Goal: Transaction & Acquisition: Purchase product/service

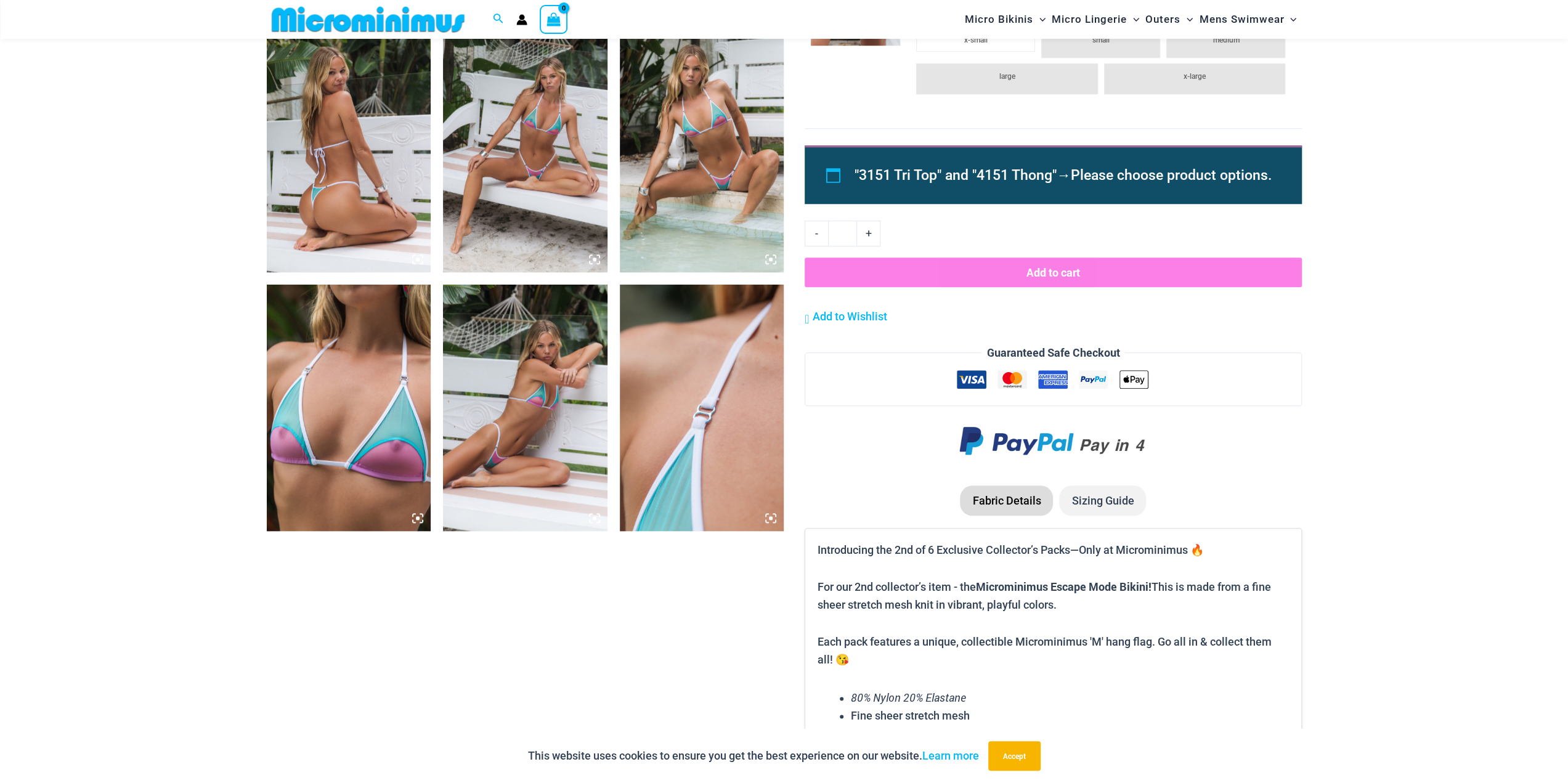
scroll to position [1160, 0]
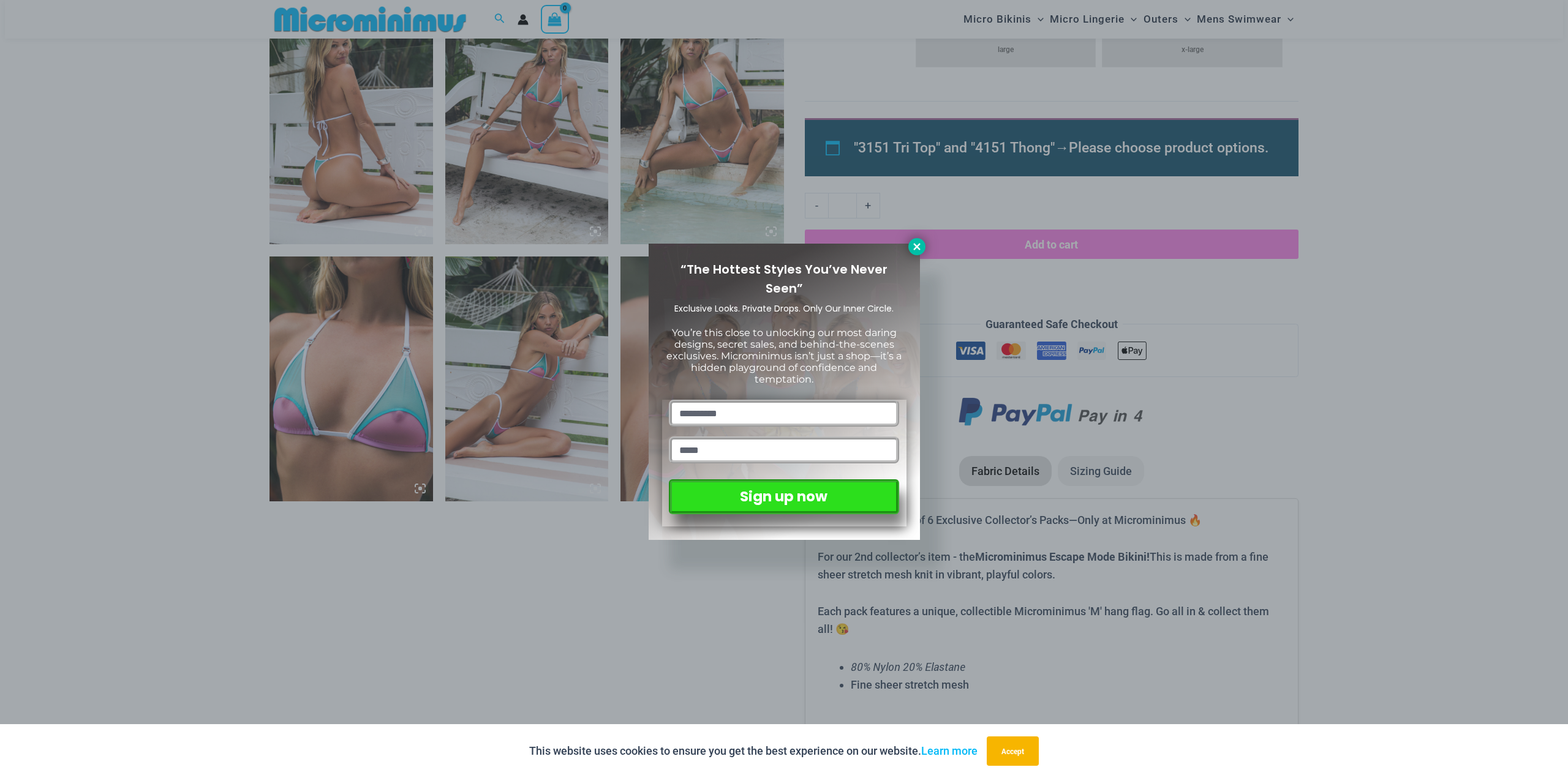
click at [913, 249] on icon at bounding box center [917, 246] width 11 height 11
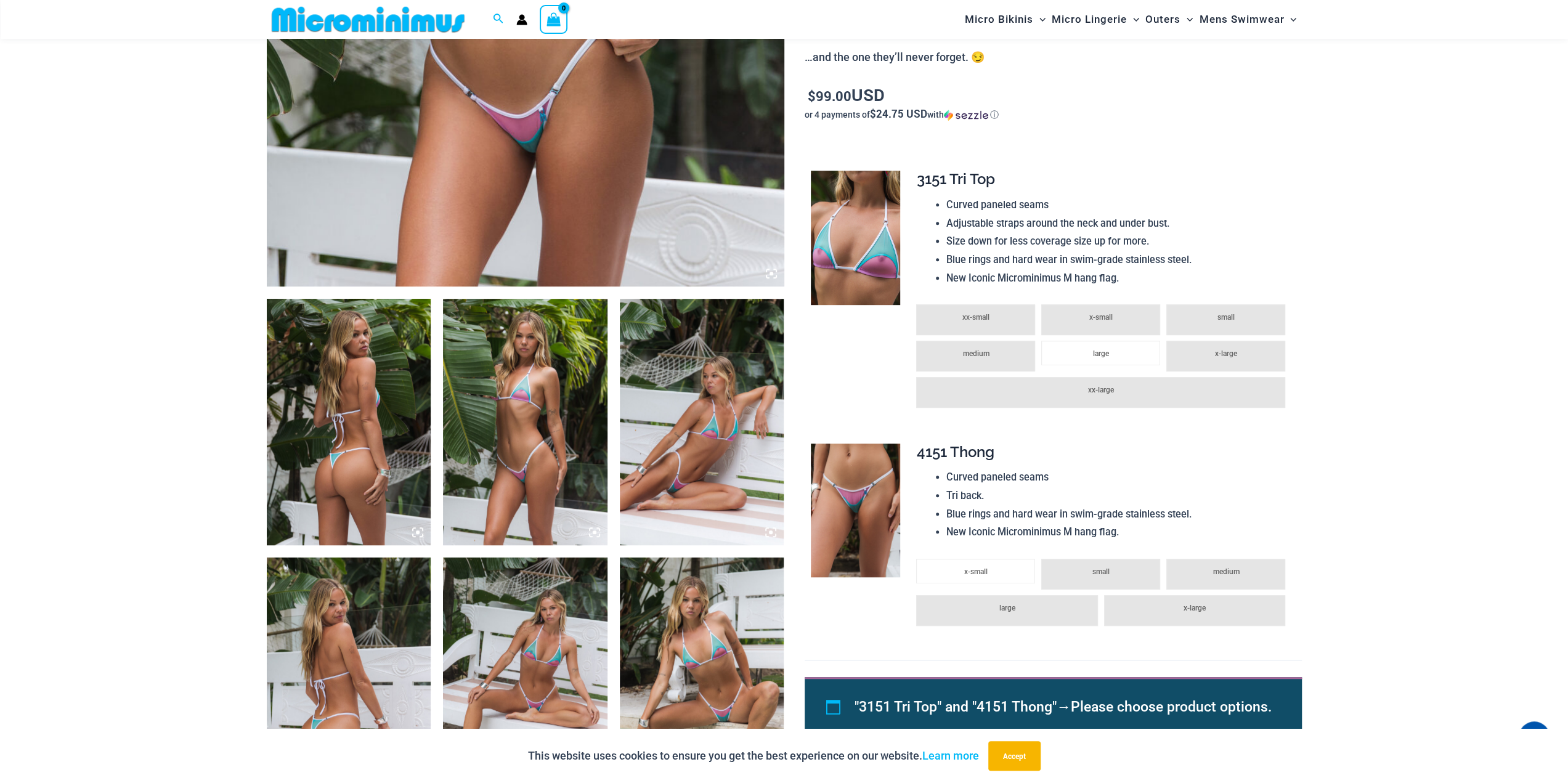
scroll to position [606, 0]
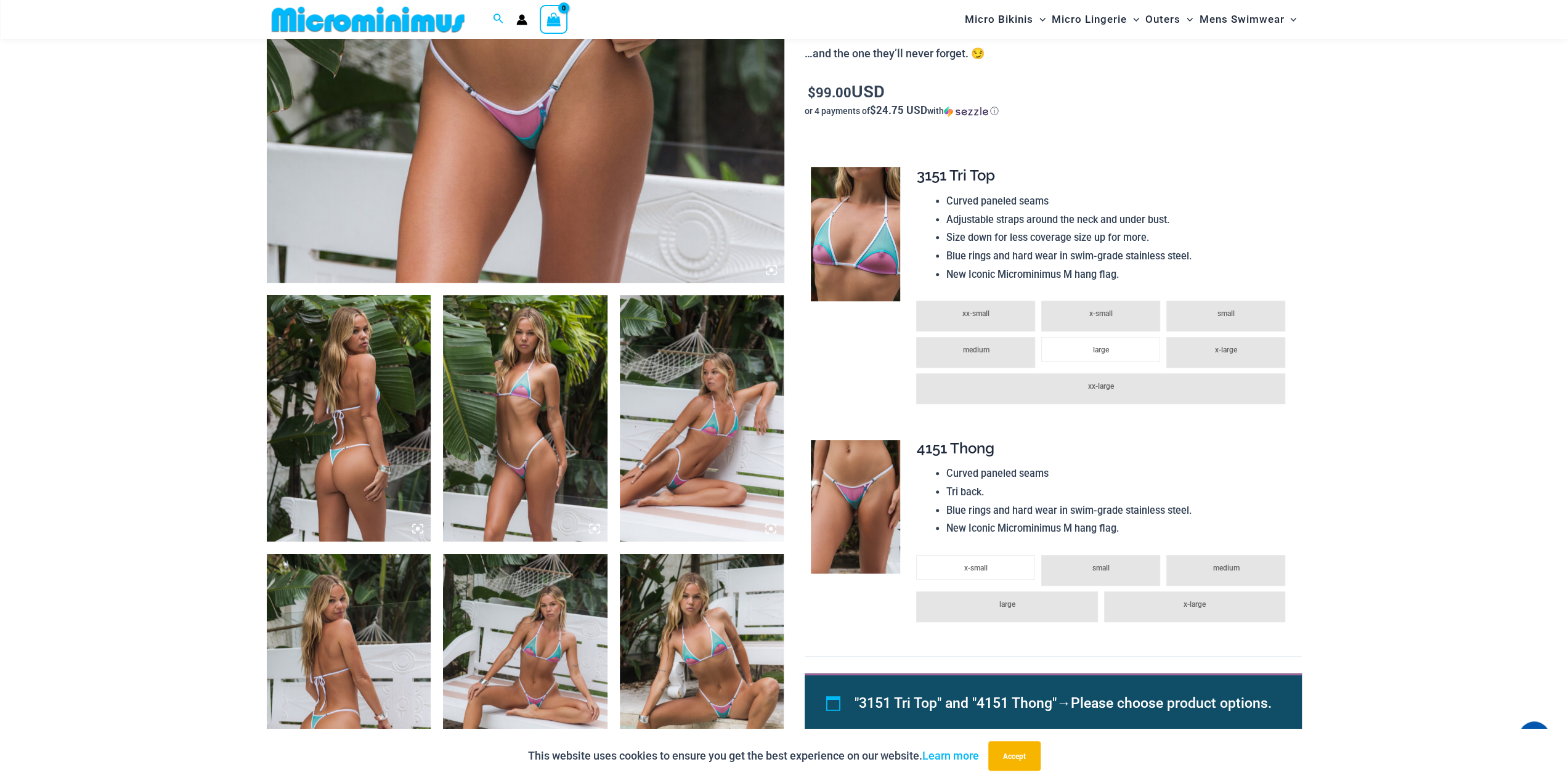
click at [709, 448] on img at bounding box center [701, 418] width 164 height 247
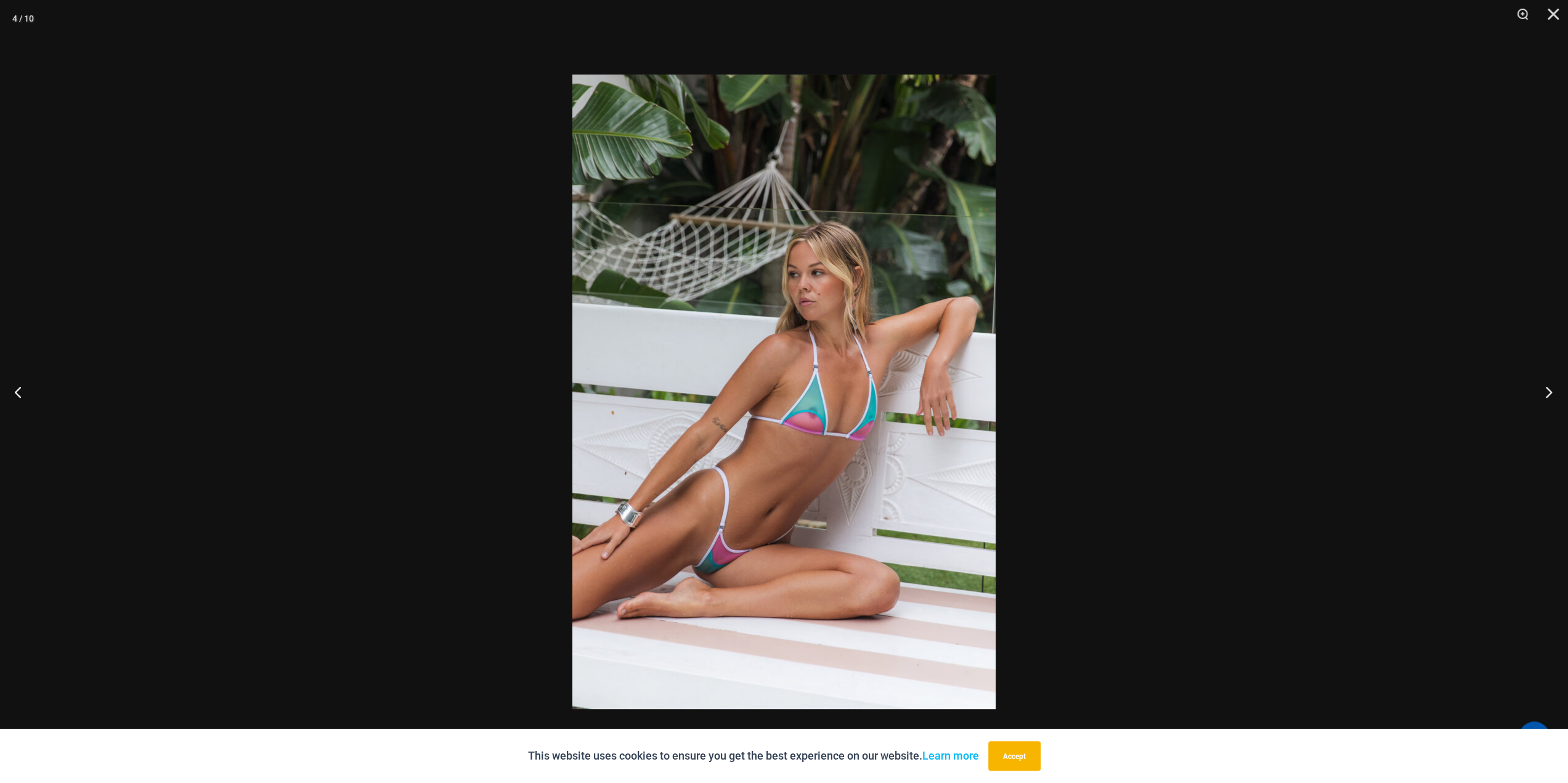
click at [1543, 391] on button "Next" at bounding box center [1546, 392] width 46 height 62
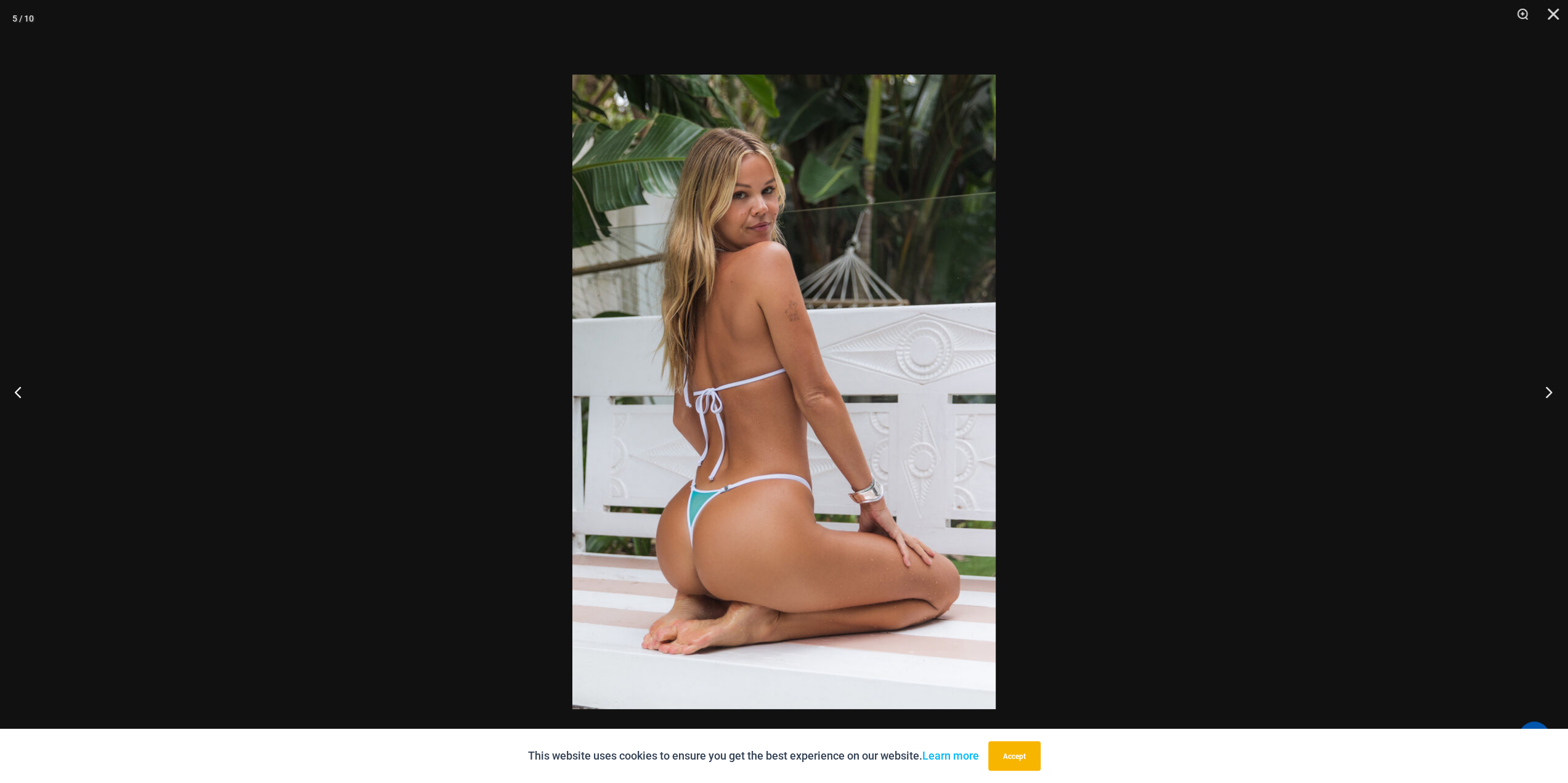
click at [1543, 391] on button "Next" at bounding box center [1546, 392] width 46 height 62
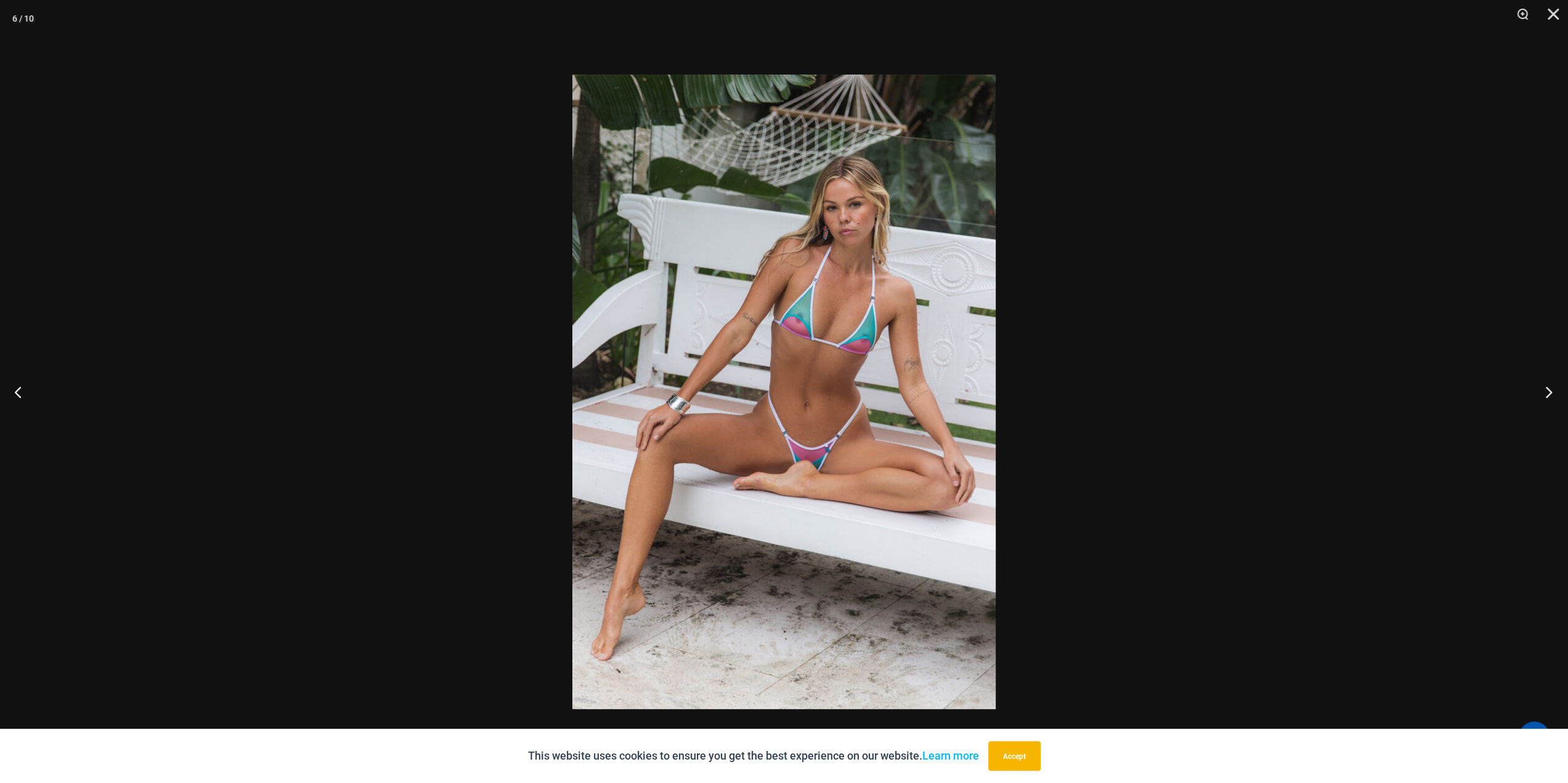
click at [1543, 391] on button "Next" at bounding box center [1546, 392] width 46 height 62
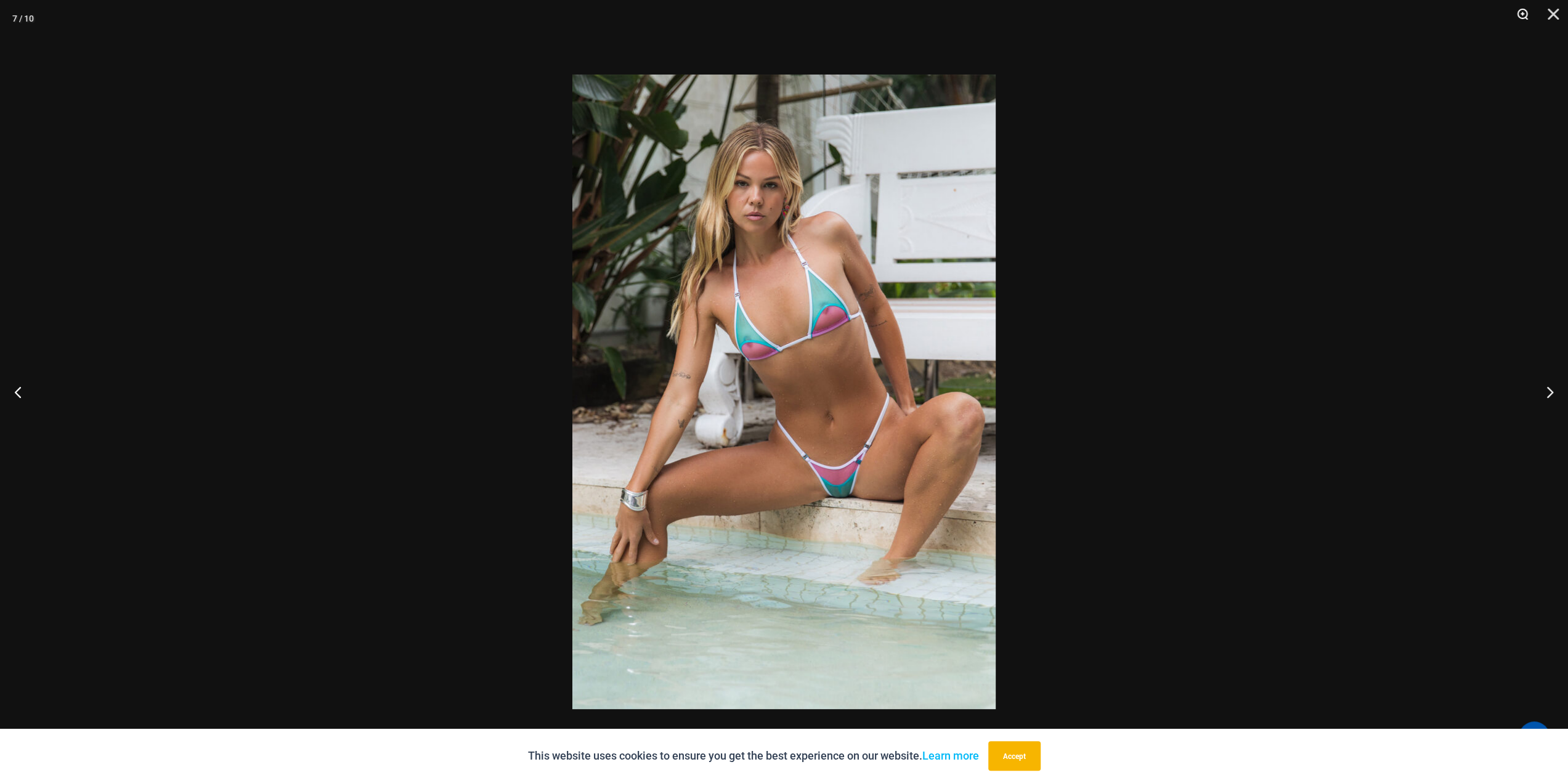
click at [1518, 14] on button "Zoom" at bounding box center [1518, 18] width 31 height 37
click at [849, 475] on img at bounding box center [784, 392] width 424 height 634
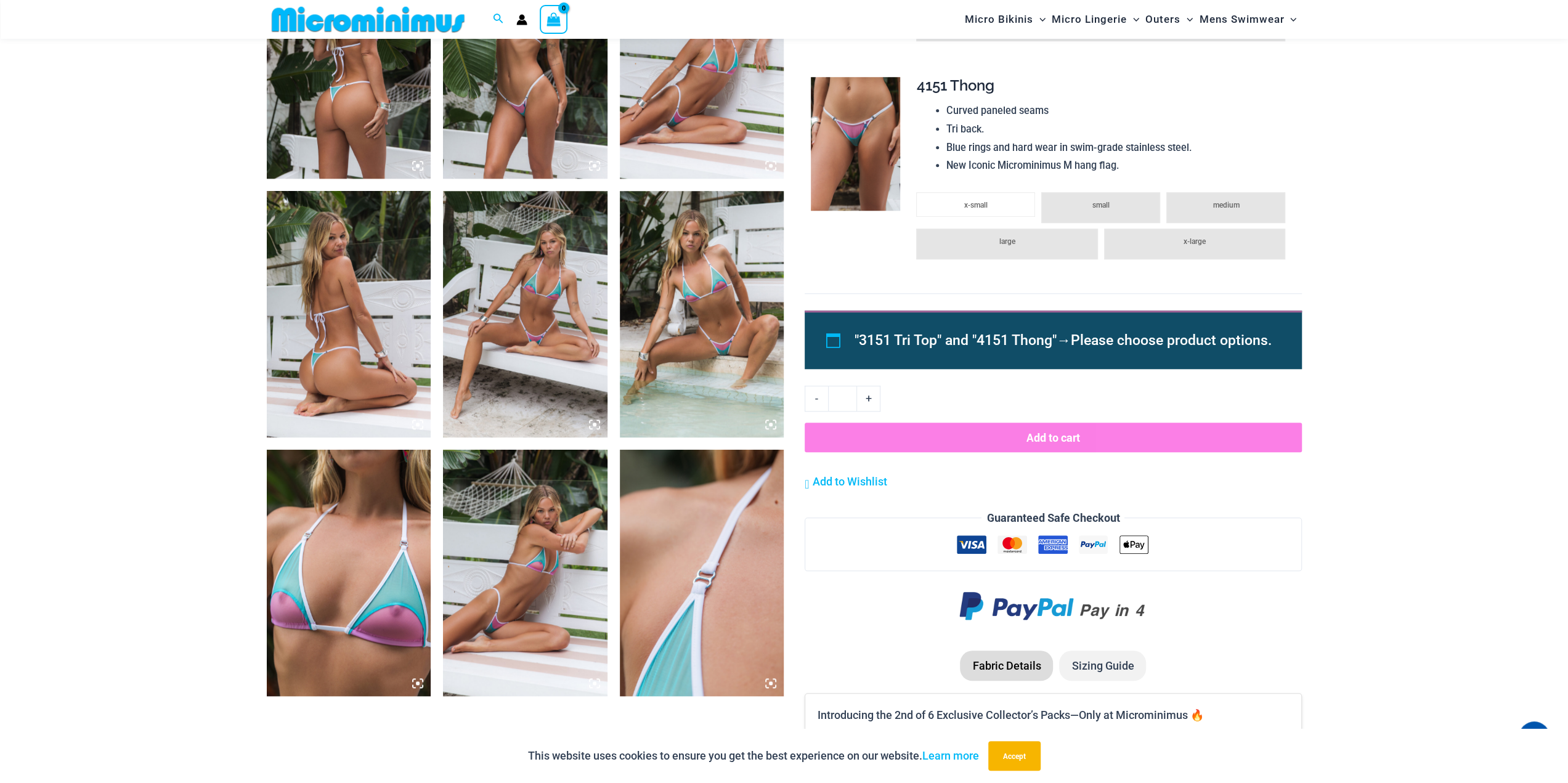
scroll to position [1037, 0]
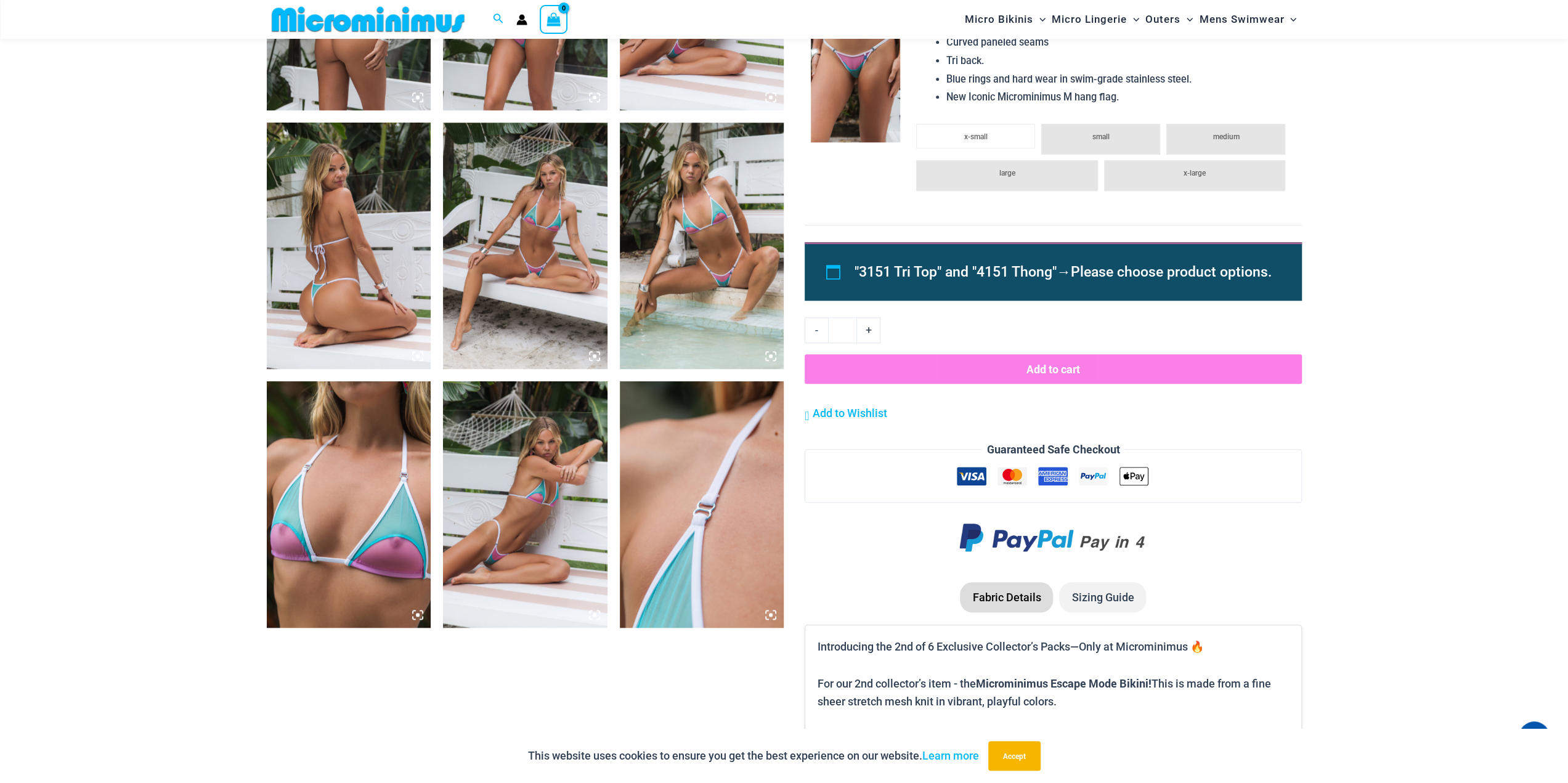
click at [358, 496] on img at bounding box center [348, 505] width 164 height 247
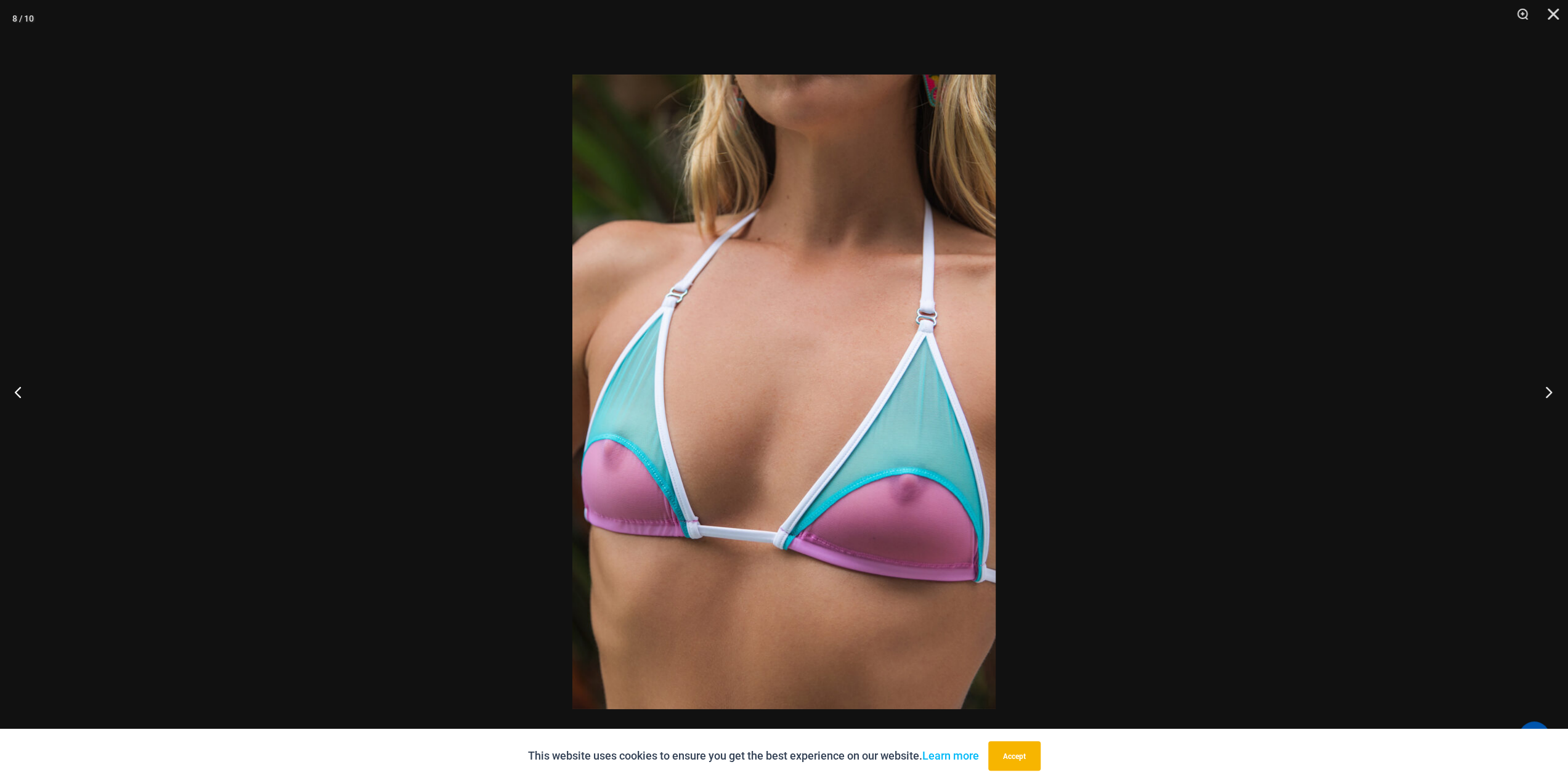
click at [1545, 392] on button "Next" at bounding box center [1546, 392] width 46 height 62
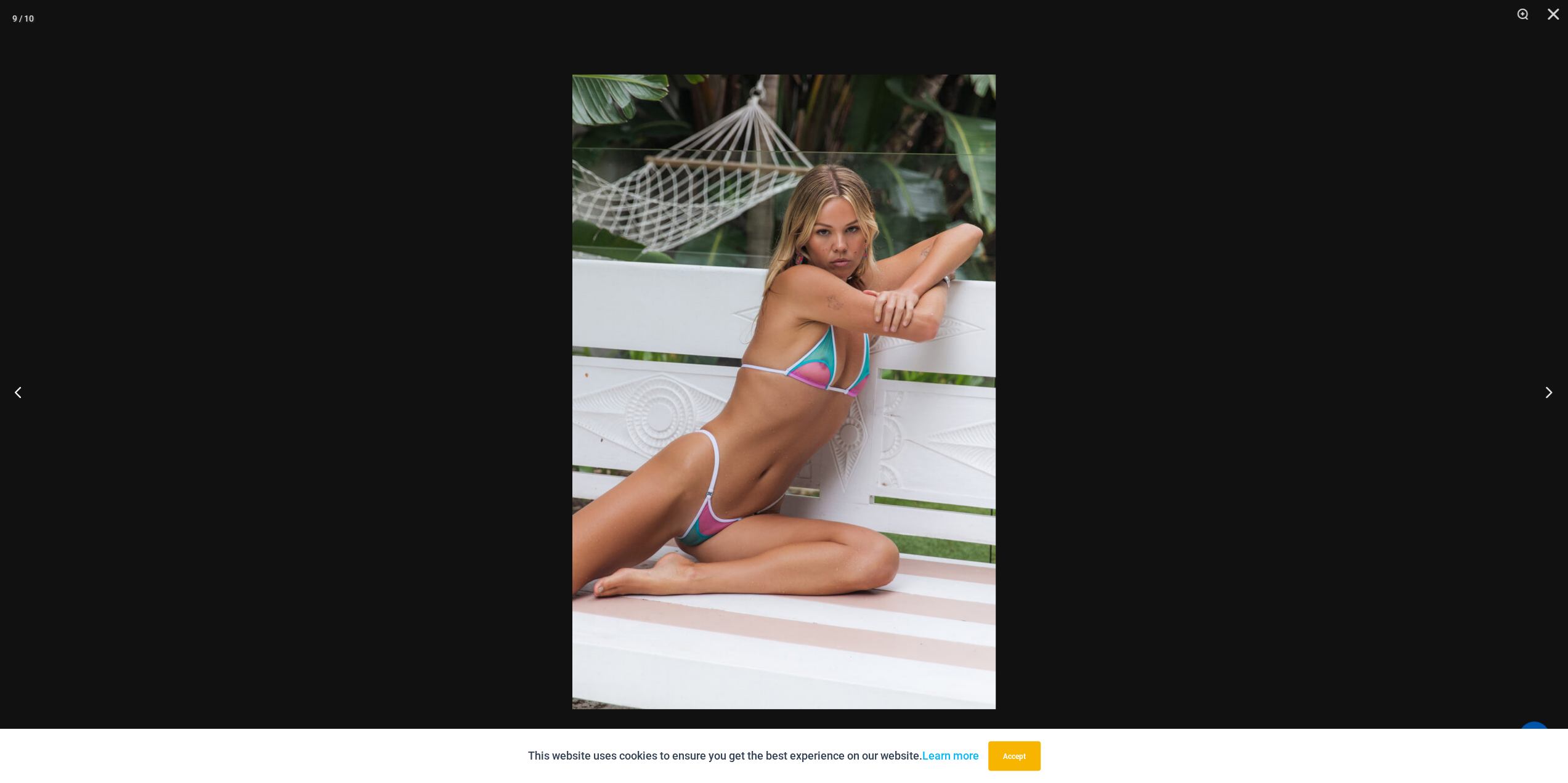
click at [1545, 392] on button "Next" at bounding box center [1546, 392] width 46 height 62
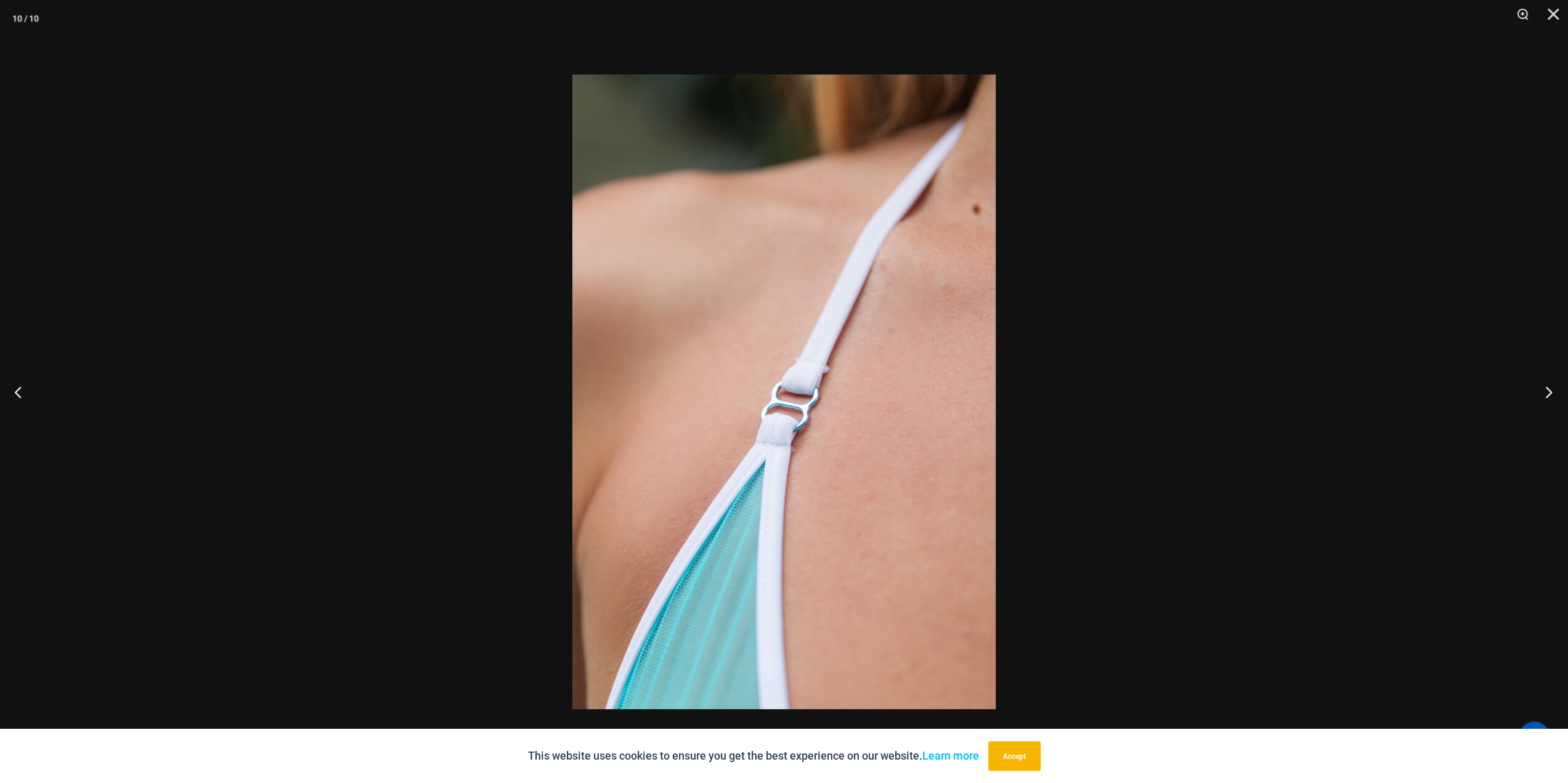
click at [1545, 392] on button "Next" at bounding box center [1546, 392] width 46 height 62
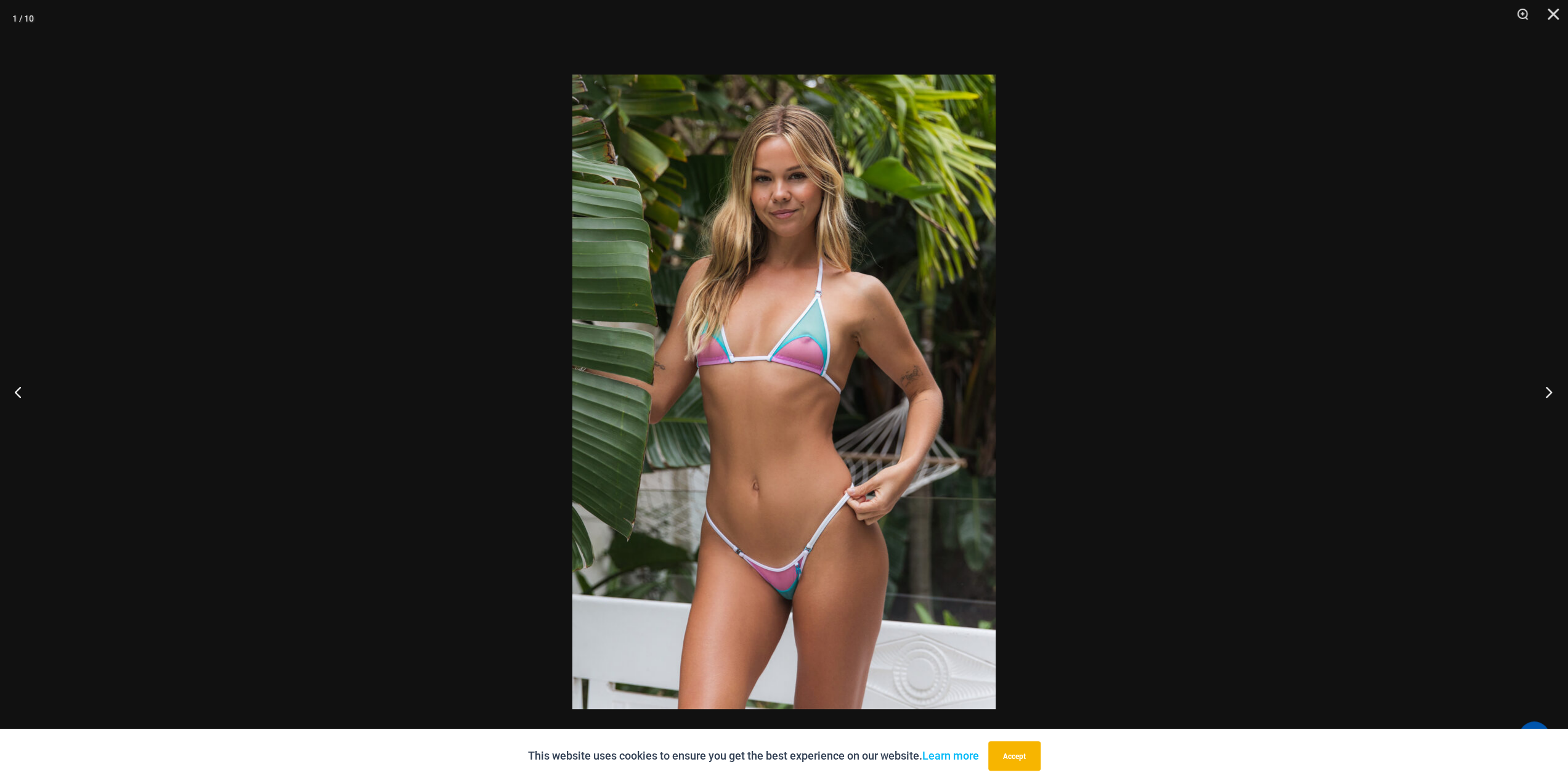
click at [1545, 392] on button "Next" at bounding box center [1546, 392] width 46 height 62
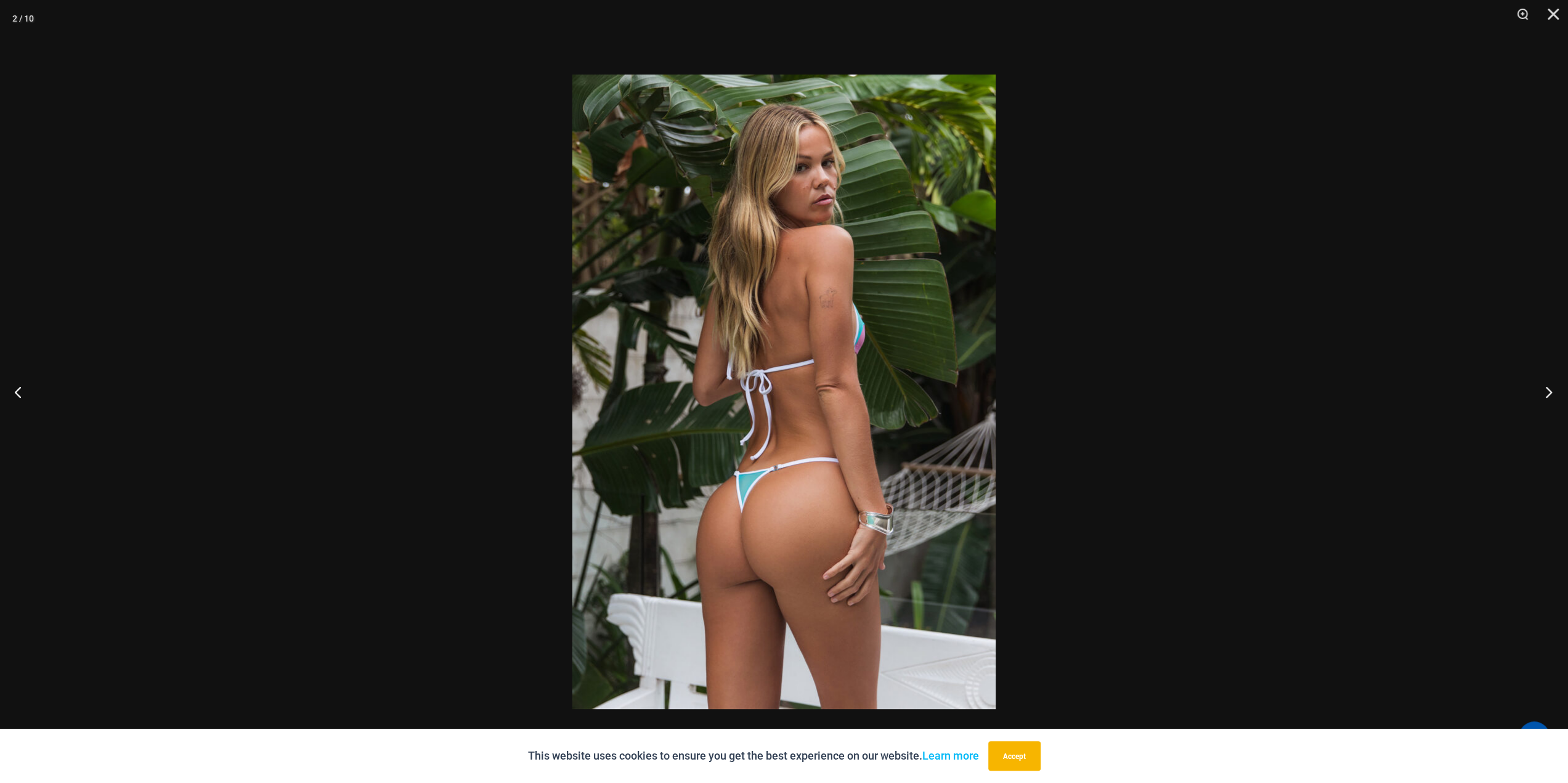
click at [1545, 392] on button "Next" at bounding box center [1546, 392] width 46 height 62
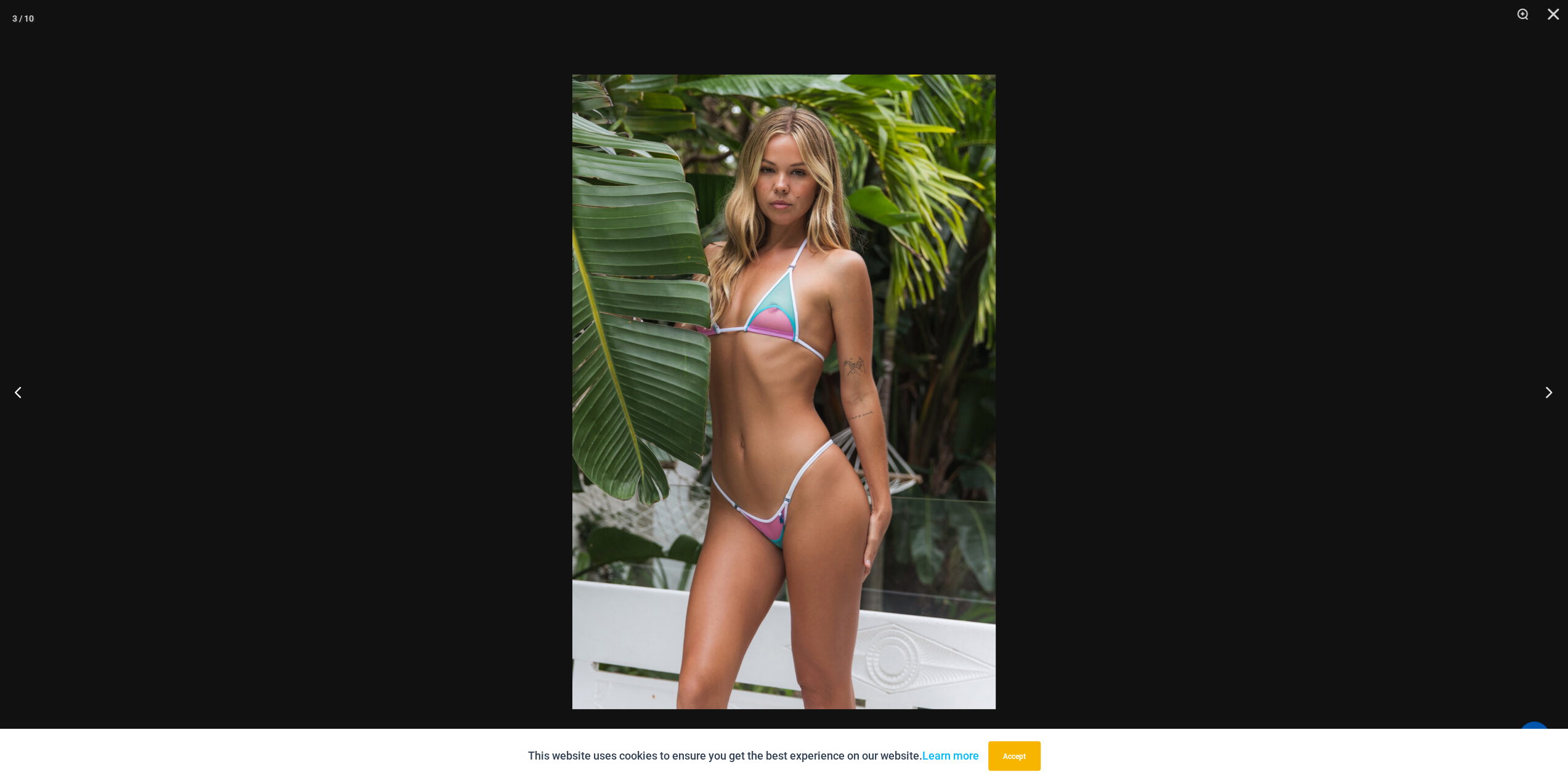
click at [1545, 392] on button "Next" at bounding box center [1546, 392] width 46 height 62
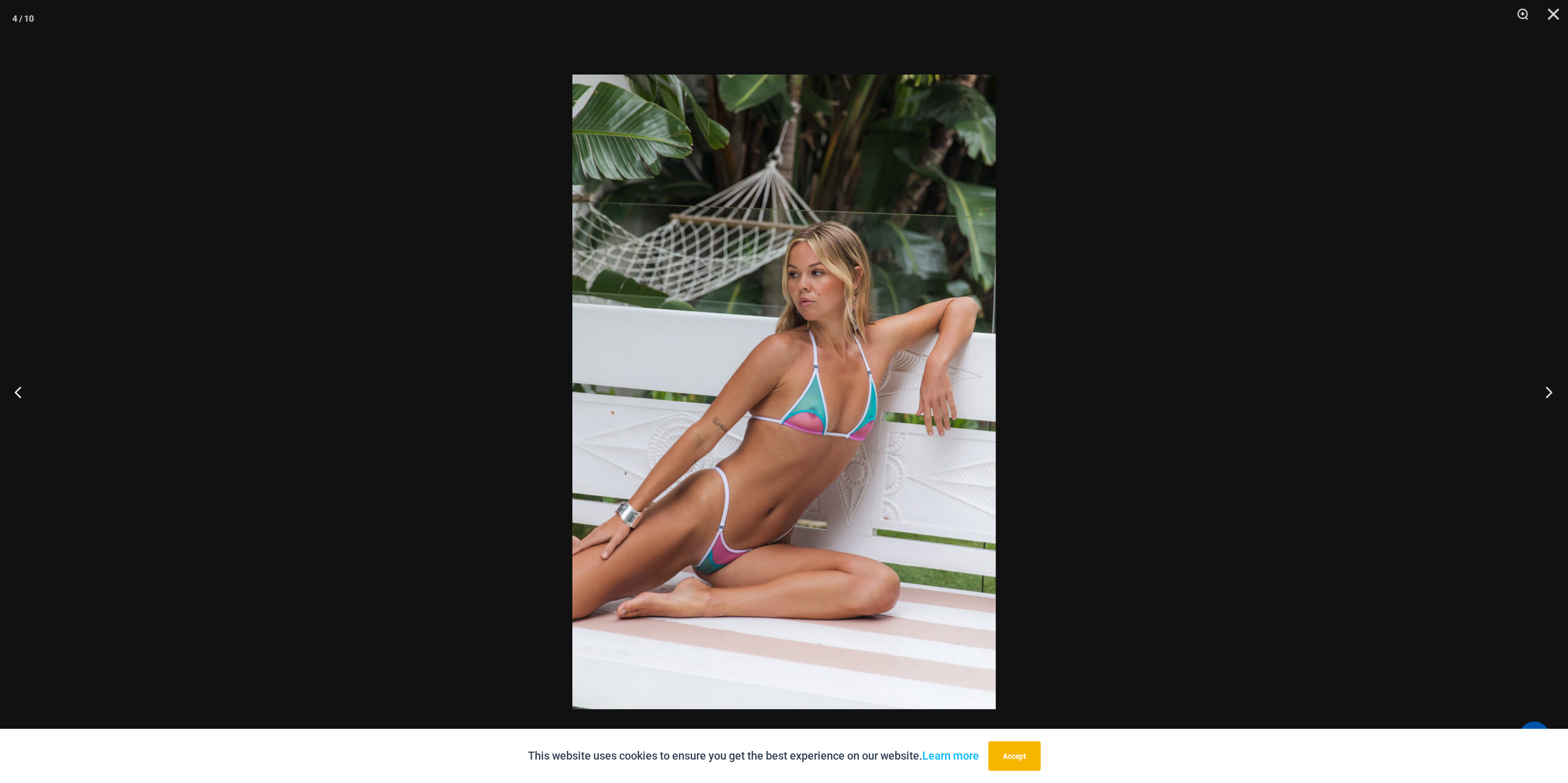
click at [1545, 392] on button "Next" at bounding box center [1546, 392] width 46 height 62
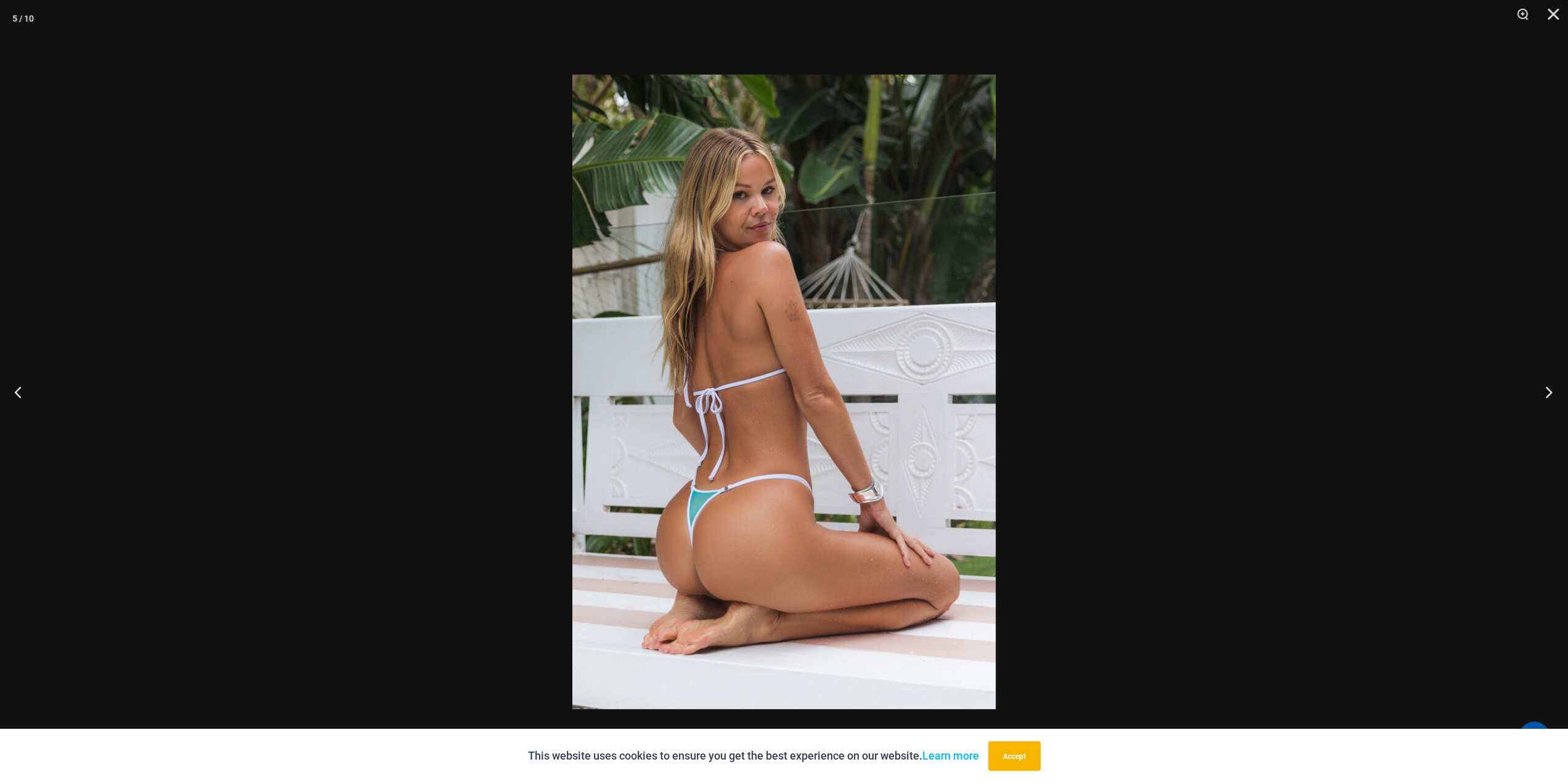
click at [1545, 392] on button "Next" at bounding box center [1546, 392] width 46 height 62
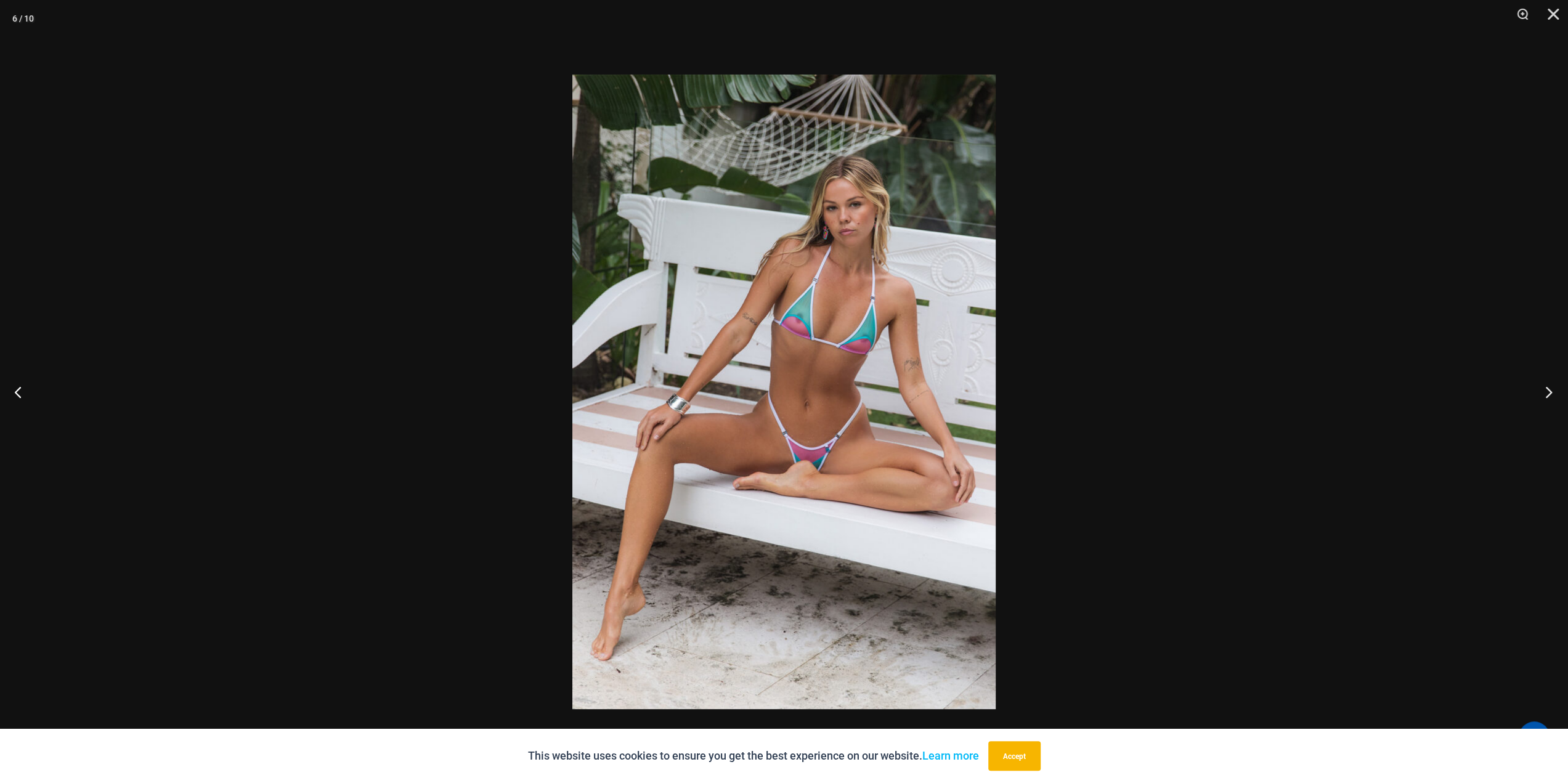
click at [1545, 392] on button "Next" at bounding box center [1546, 392] width 46 height 62
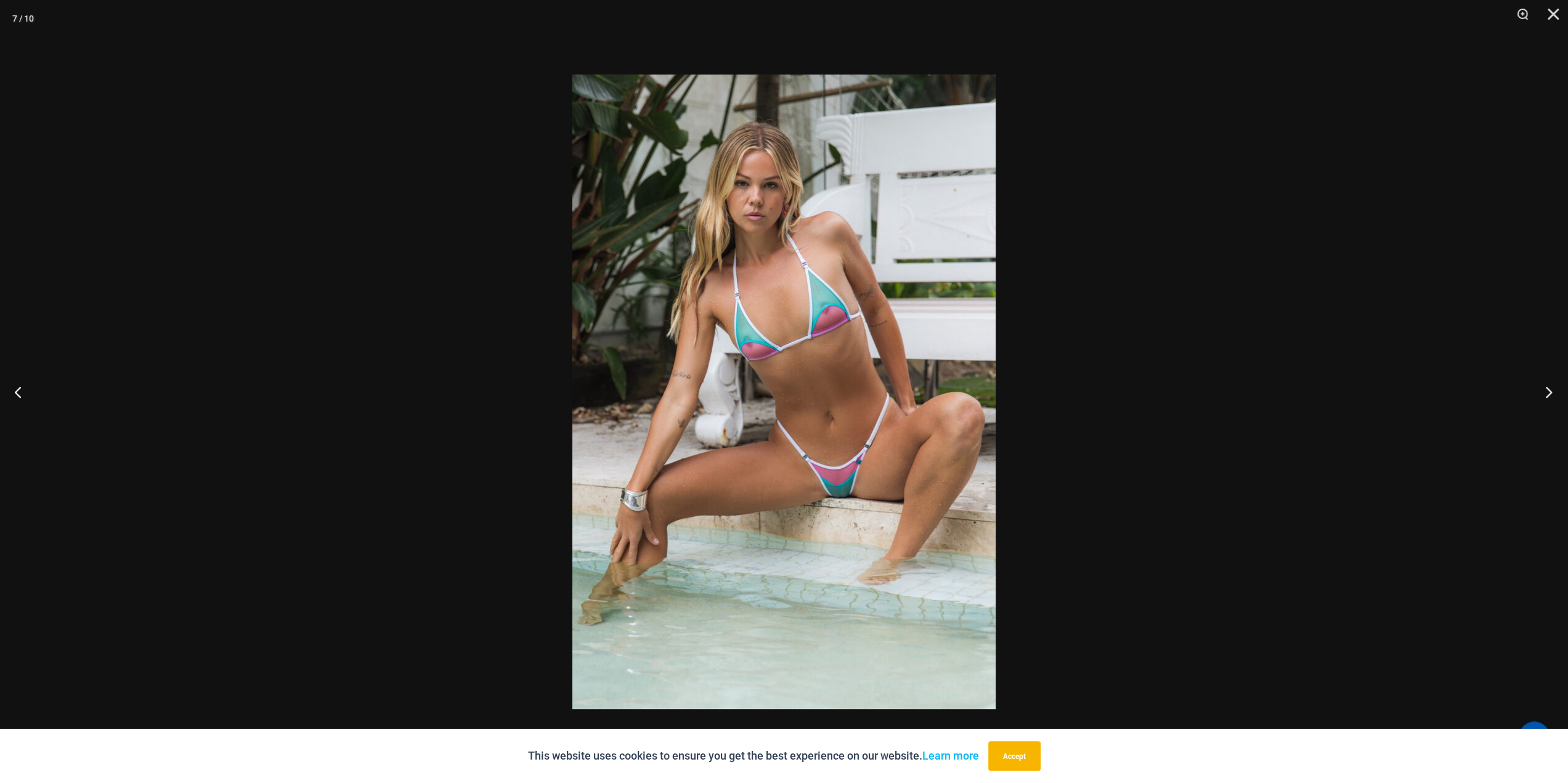
click at [1545, 392] on button "Next" at bounding box center [1546, 392] width 46 height 62
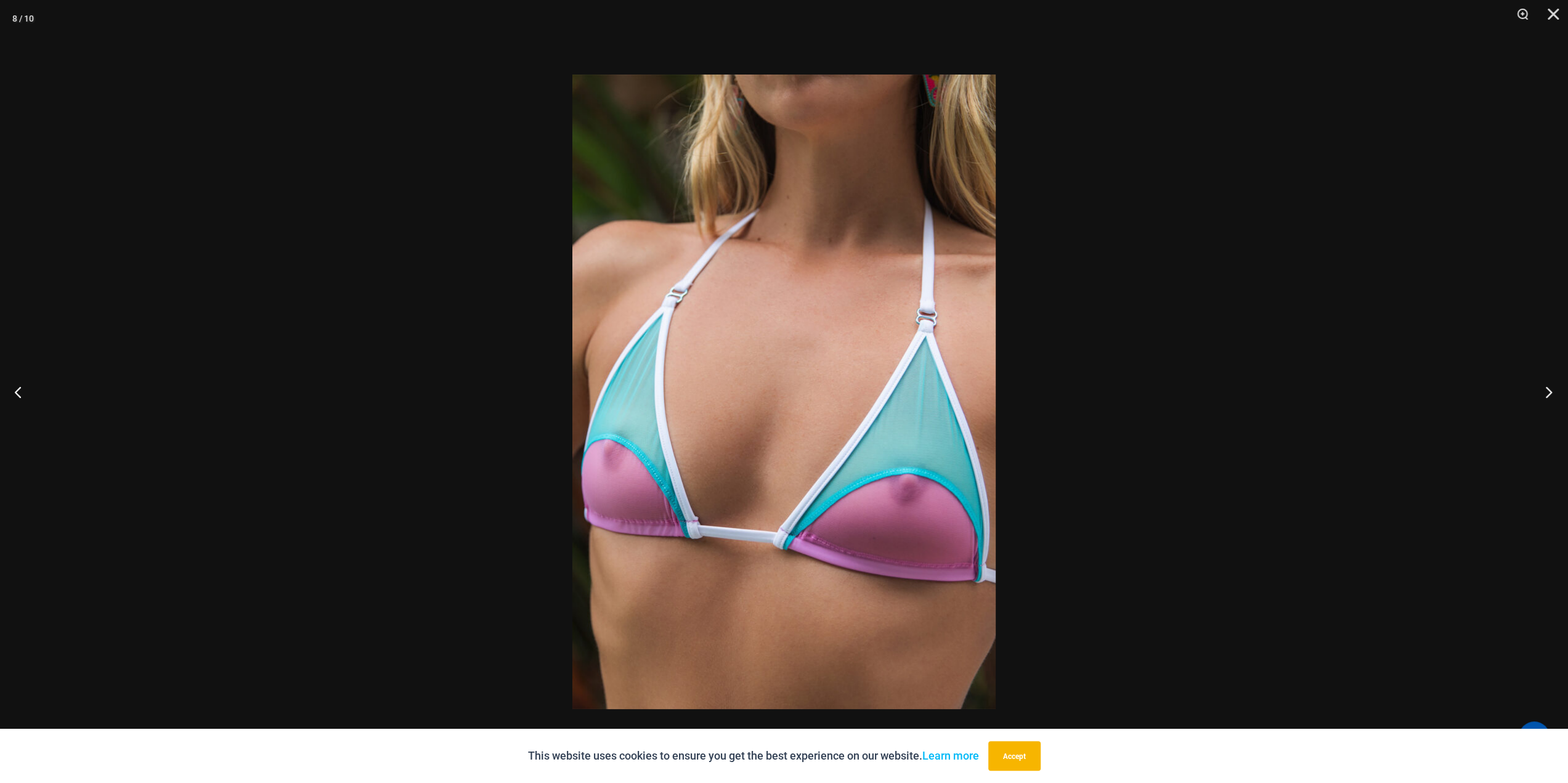
click at [1545, 392] on button "Next" at bounding box center [1546, 392] width 46 height 62
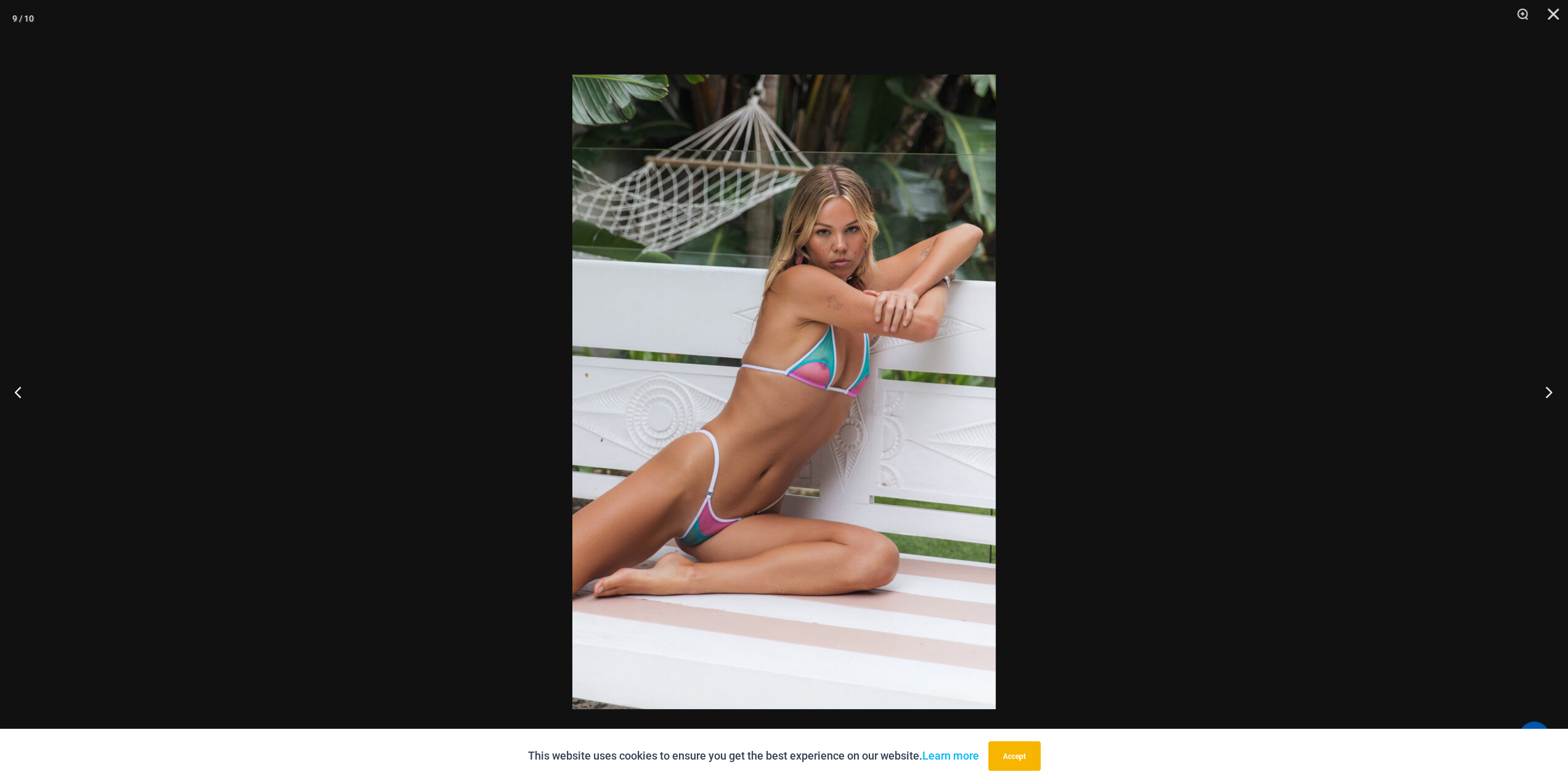
click at [1545, 392] on button "Next" at bounding box center [1546, 392] width 46 height 62
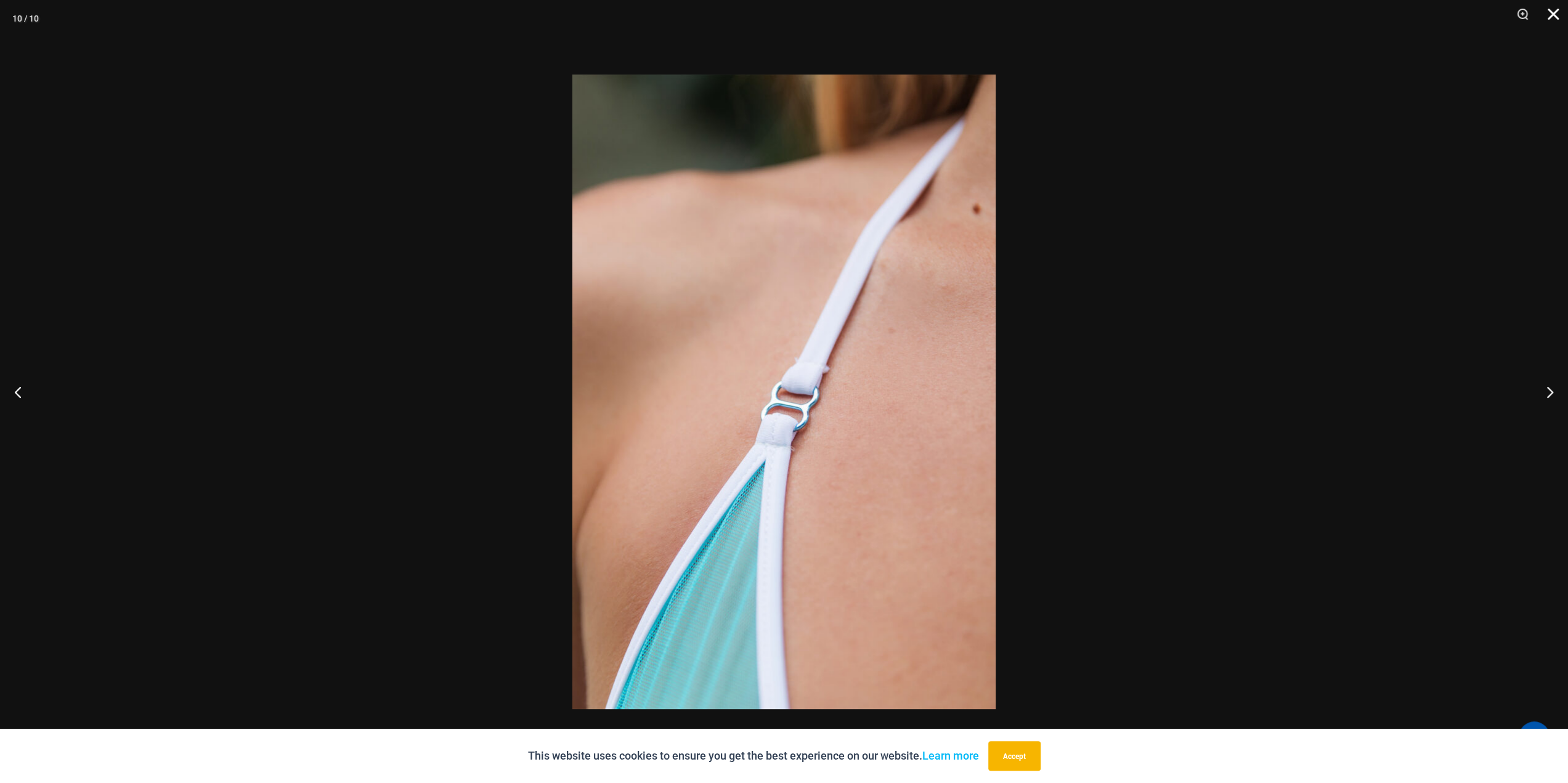
click at [1554, 9] on button "Close" at bounding box center [1549, 18] width 31 height 37
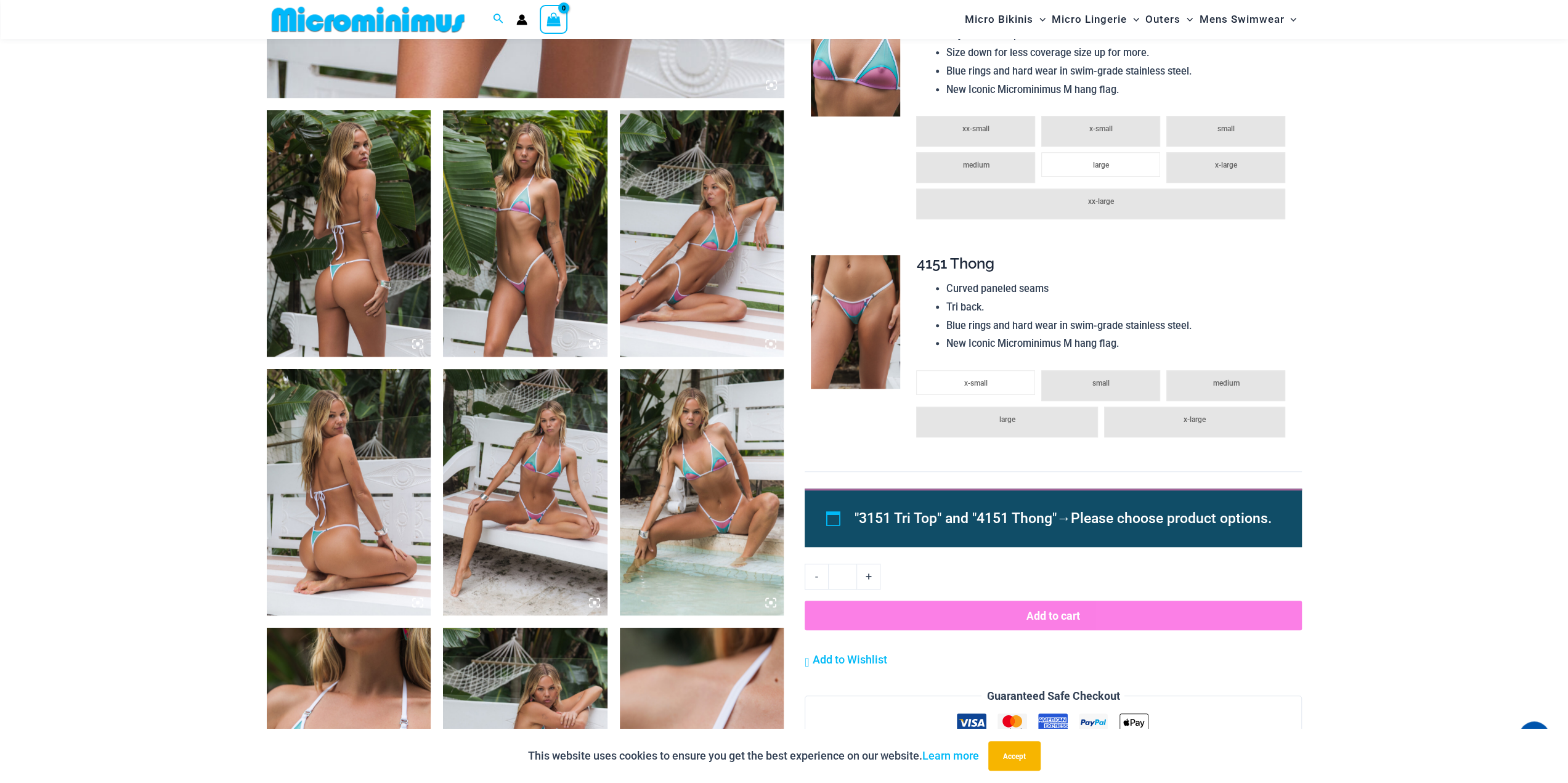
scroll to position [667, 0]
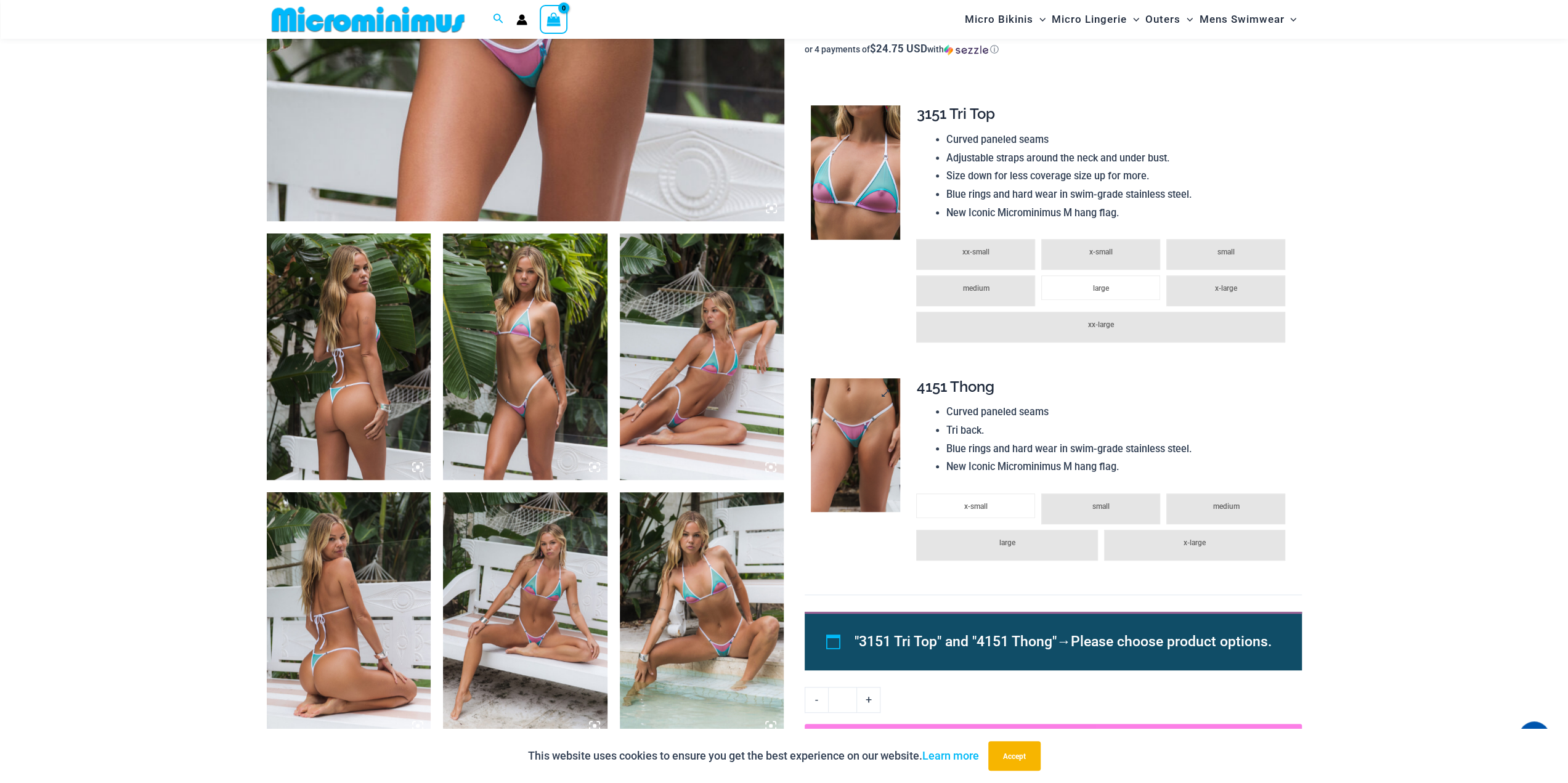
click at [870, 450] on img at bounding box center [855, 445] width 89 height 134
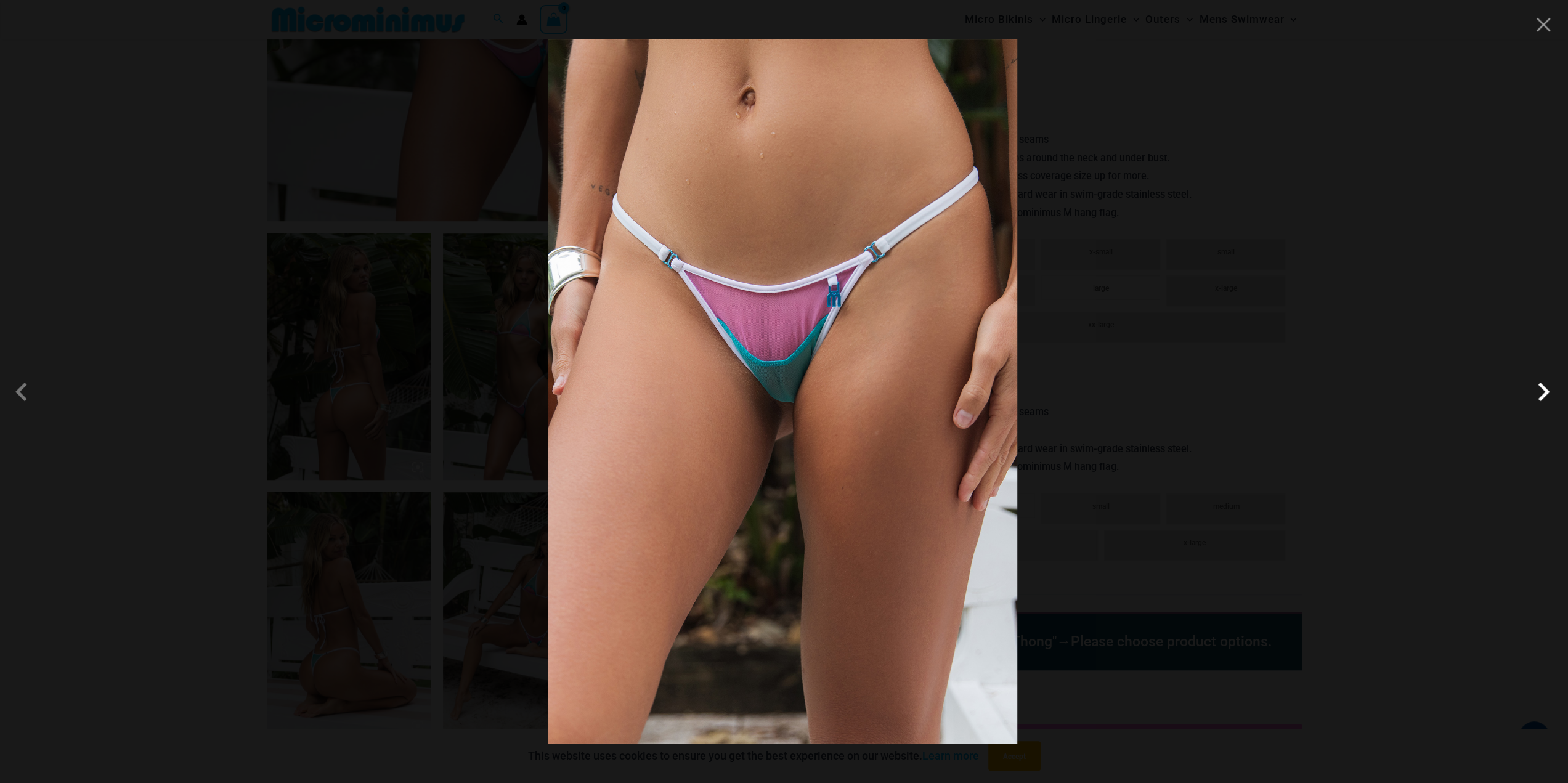
click at [1546, 386] on span at bounding box center [1543, 391] width 37 height 37
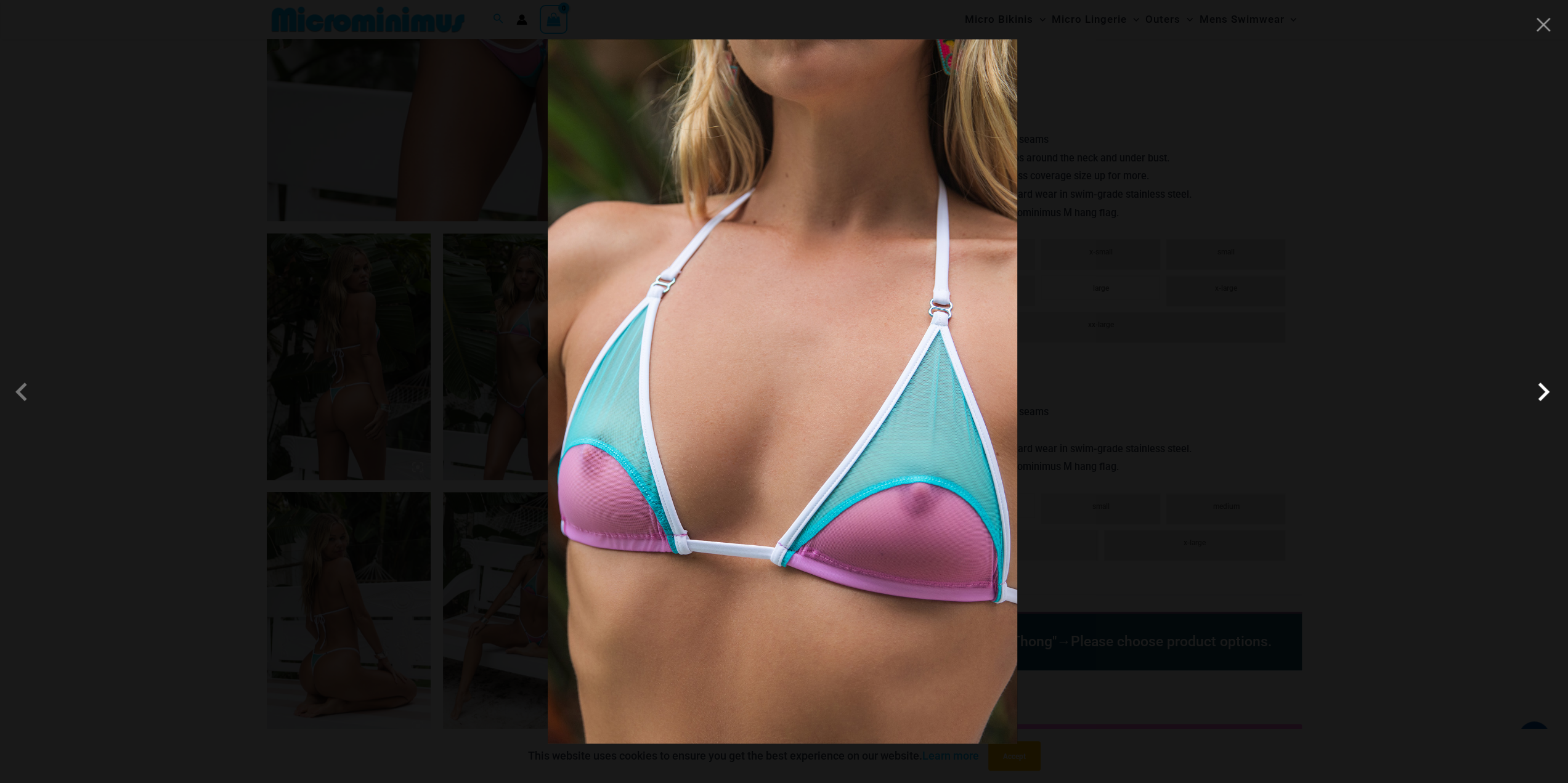
click at [1546, 386] on span at bounding box center [1543, 391] width 37 height 37
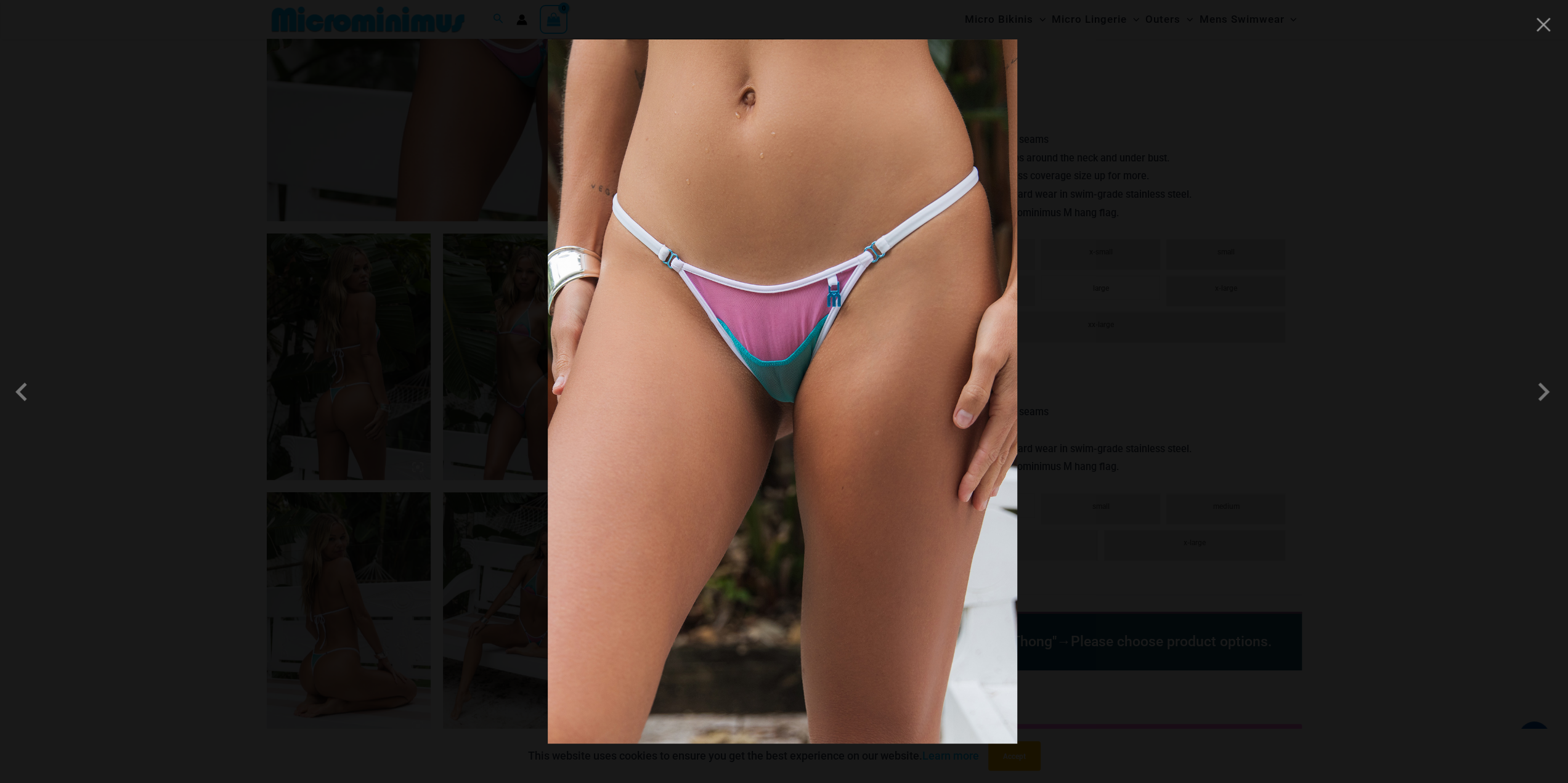
click at [1399, 388] on div at bounding box center [784, 391] width 1568 height 783
